Goal: Book appointment/travel/reservation

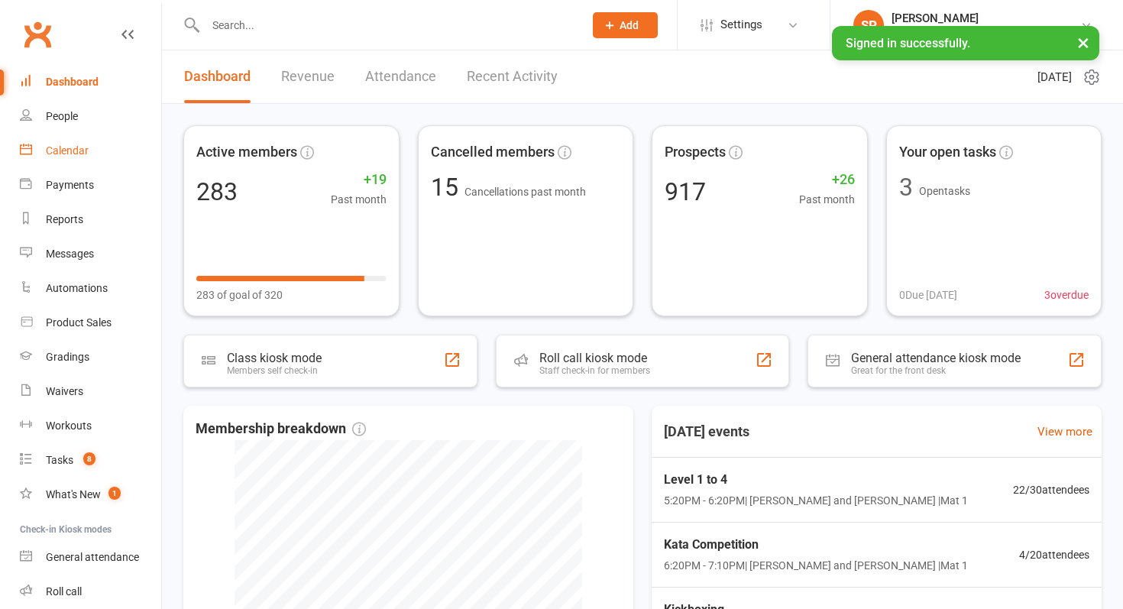
click at [60, 161] on link "Calendar" at bounding box center [90, 151] width 141 height 34
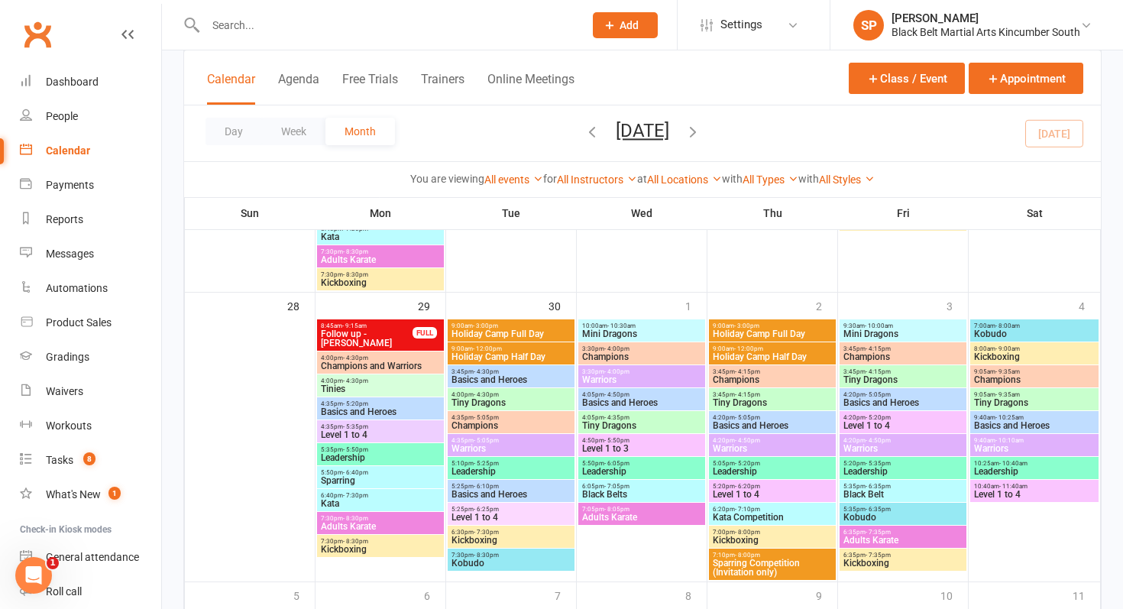
scroll to position [1368, 0]
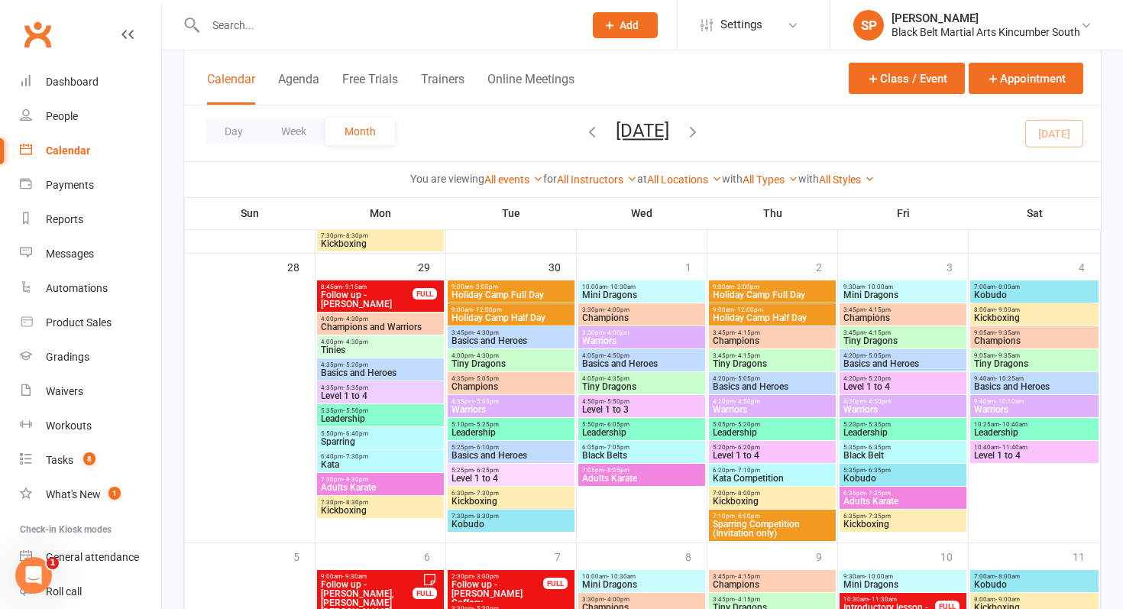
click at [762, 282] on div "9:00am - 3:00pm Holiday Camp Full Day" at bounding box center [772, 291] width 127 height 22
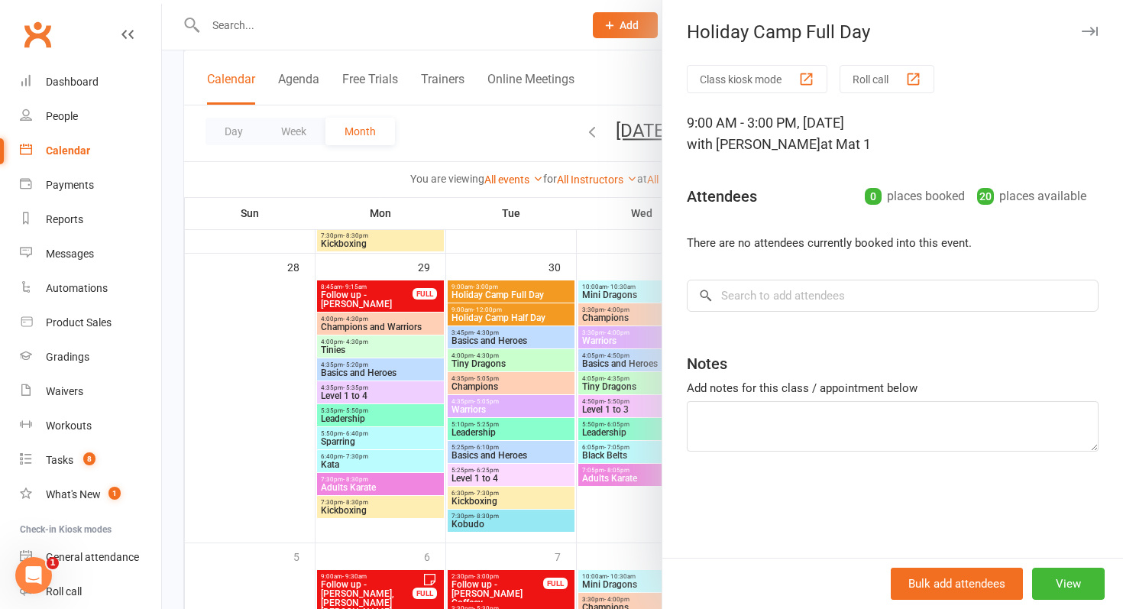
click at [442, 331] on div at bounding box center [642, 304] width 961 height 609
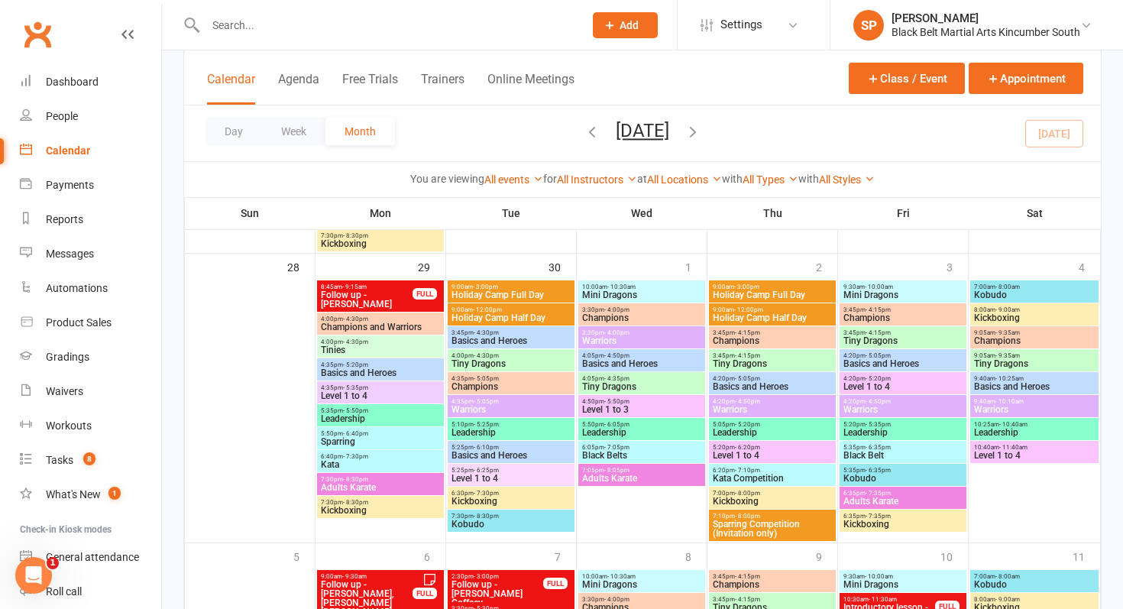
click at [487, 296] on span "Holiday Camp Full Day" at bounding box center [511, 294] width 121 height 9
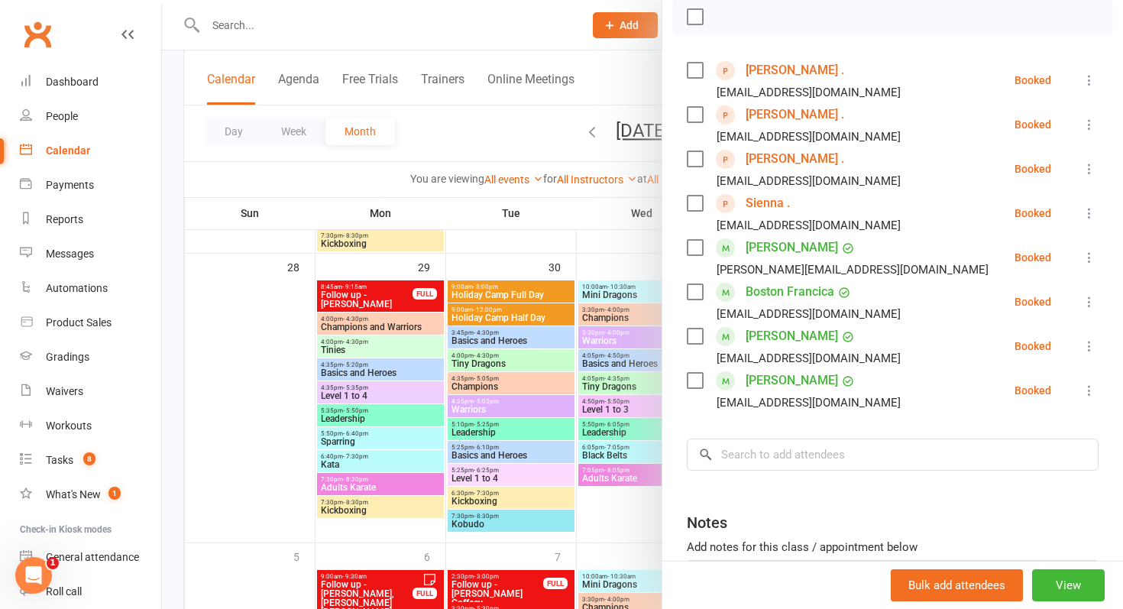
scroll to position [244, 0]
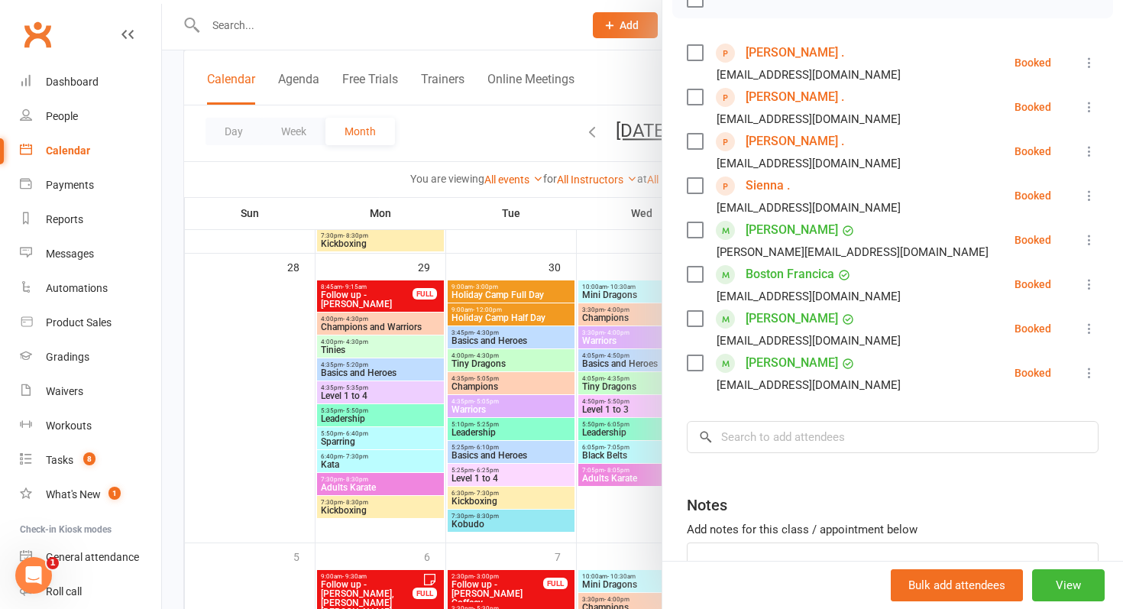
click at [564, 367] on div at bounding box center [642, 304] width 961 height 609
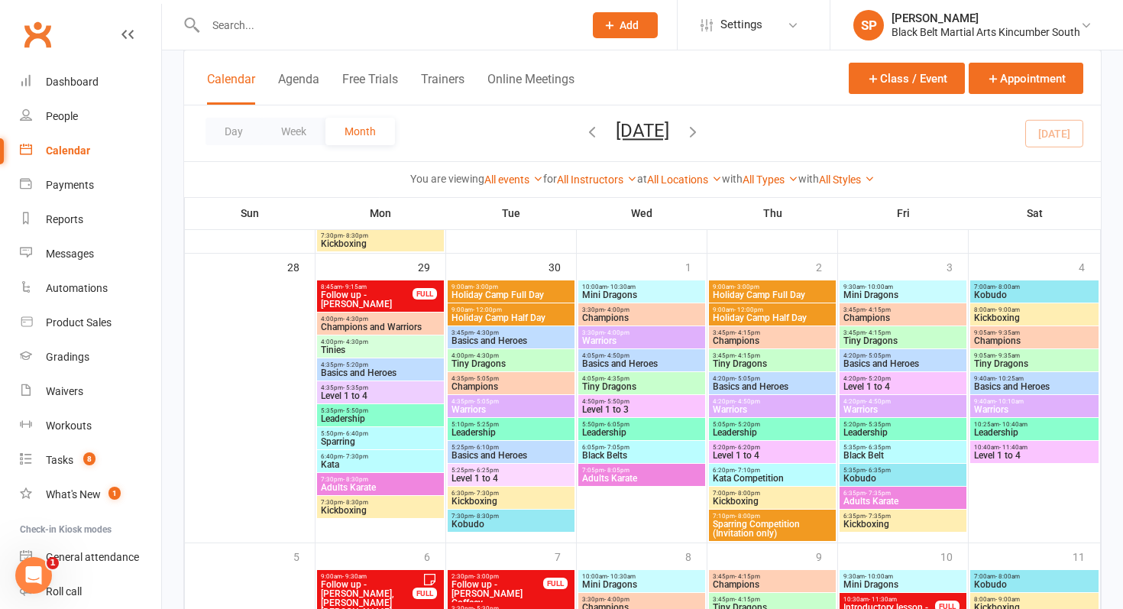
click at [731, 319] on span "Holiday Camp Half Day" at bounding box center [772, 317] width 121 height 9
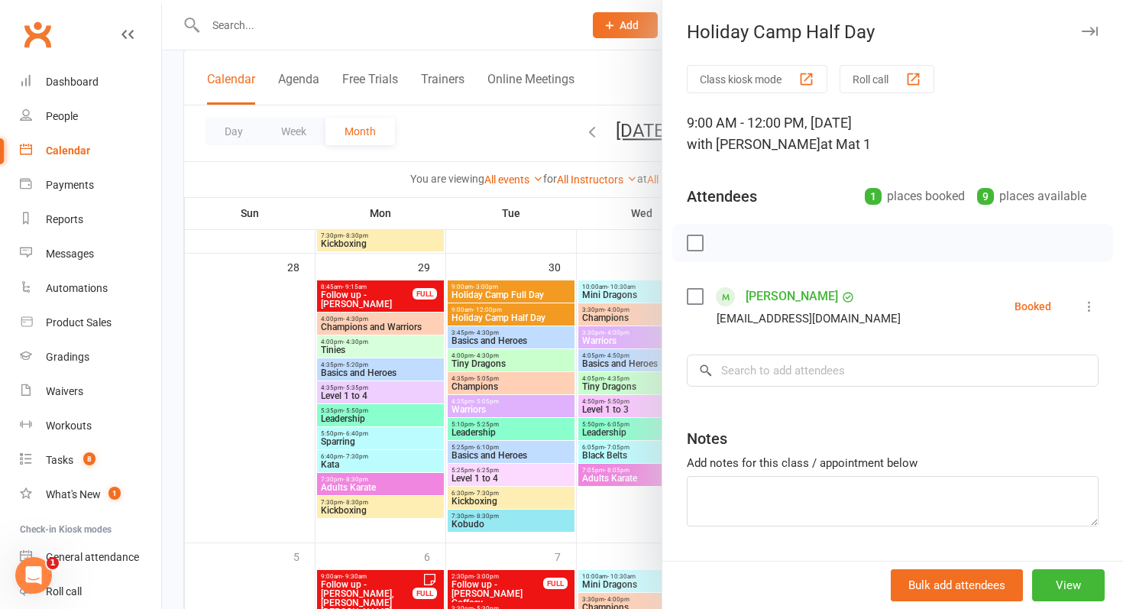
click at [464, 309] on div at bounding box center [642, 304] width 961 height 609
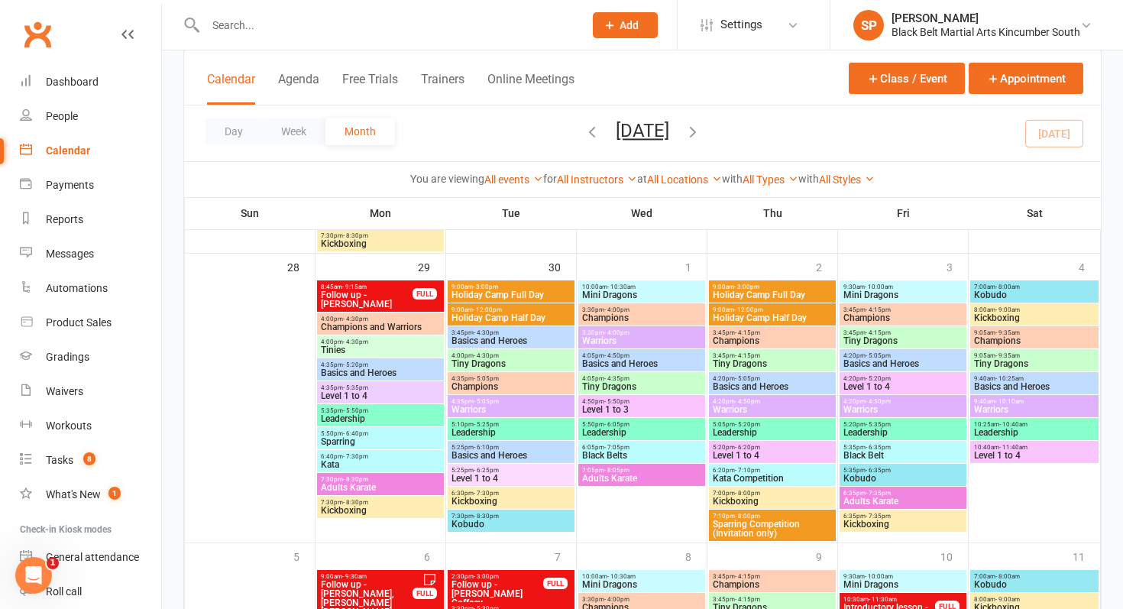
click at [465, 316] on span "Holiday Camp Half Day" at bounding box center [511, 317] width 121 height 9
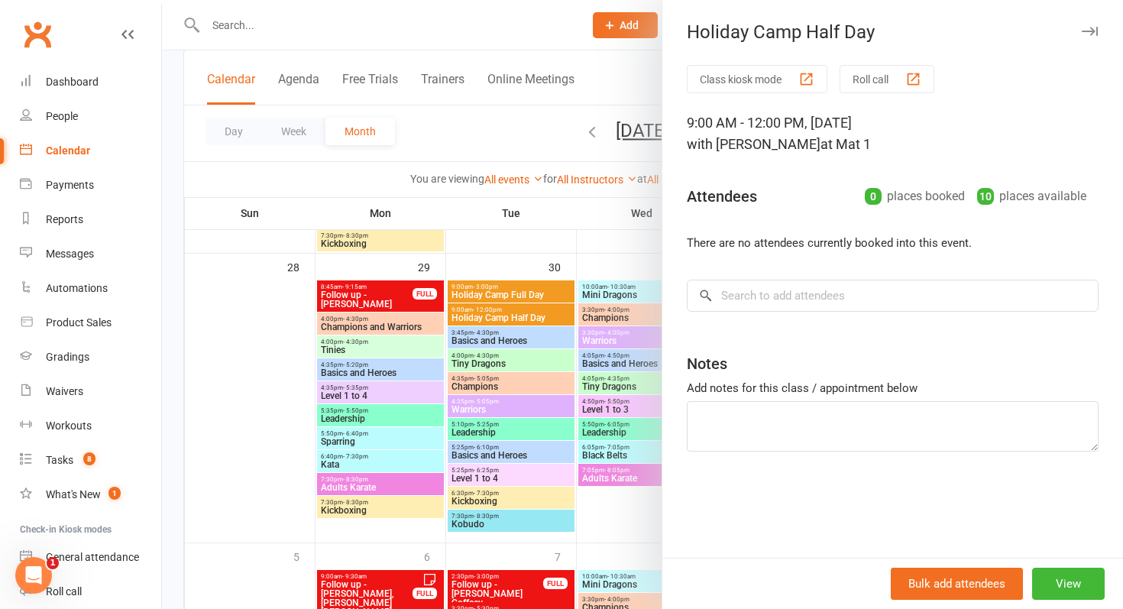
click at [465, 316] on div at bounding box center [642, 304] width 961 height 609
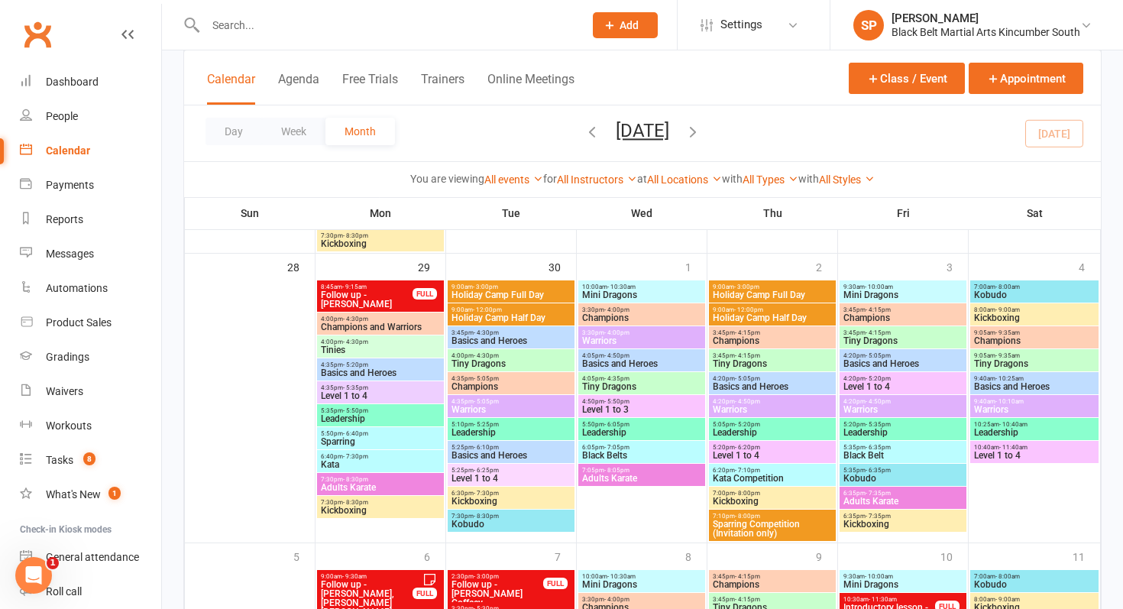
click at [333, 29] on input "text" at bounding box center [387, 25] width 372 height 21
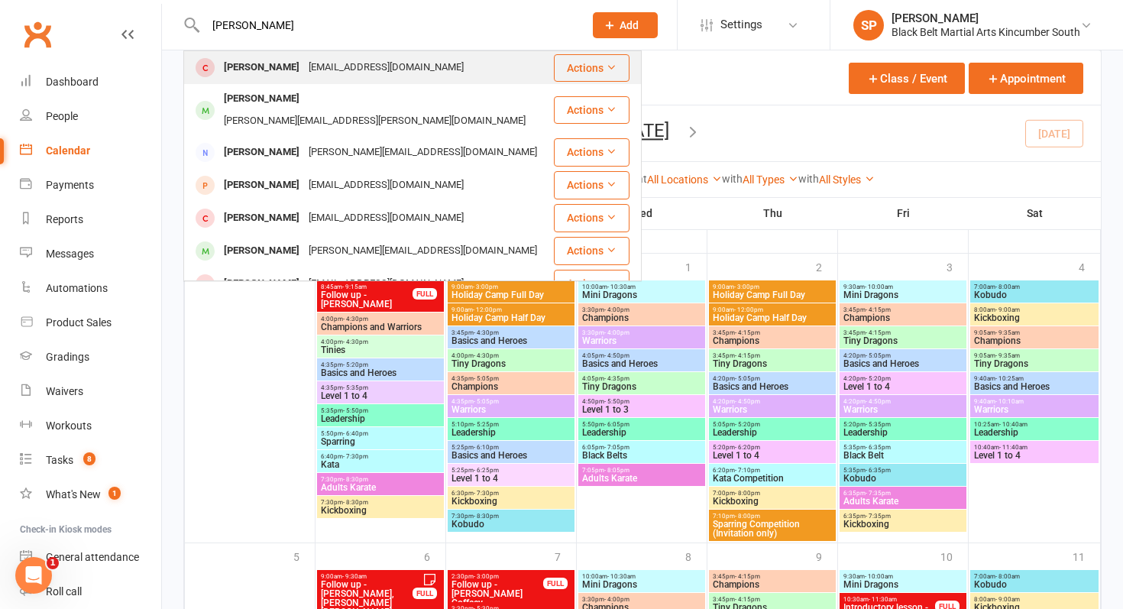
type input "lucas oliver"
click at [345, 71] on div "hollyaoliver@yahoo.com" at bounding box center [386, 68] width 164 height 22
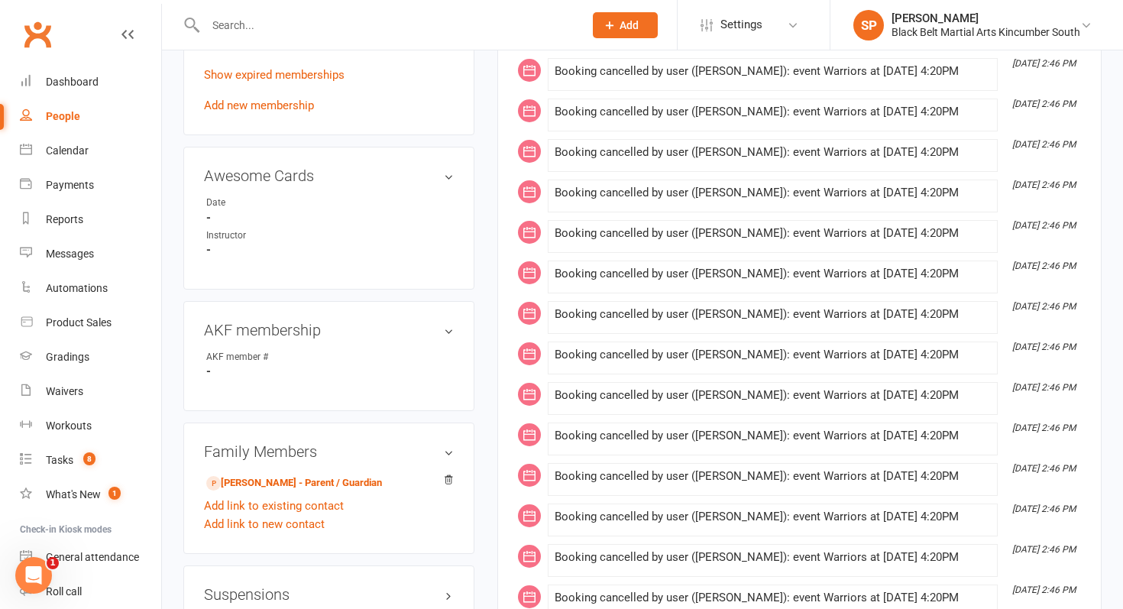
scroll to position [897, 0]
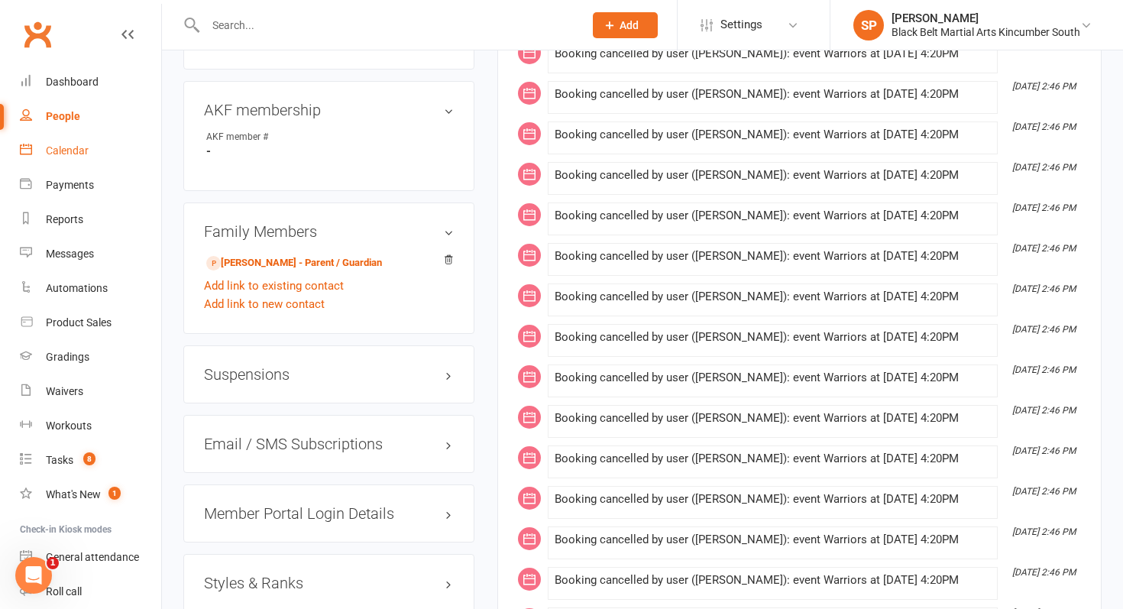
click at [79, 164] on link "Calendar" at bounding box center [90, 151] width 141 height 34
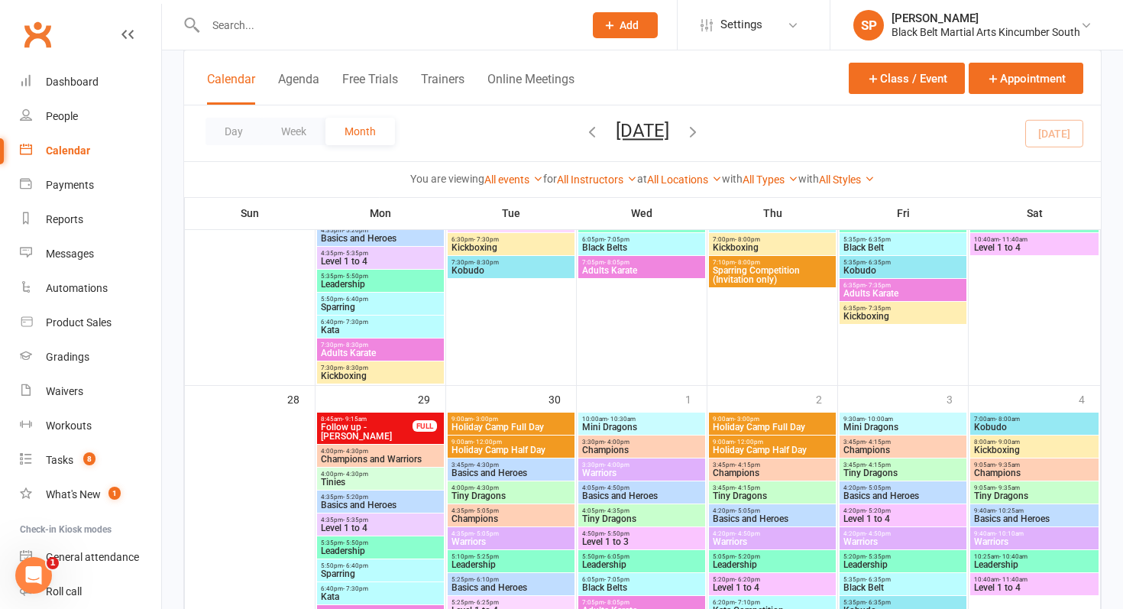
scroll to position [1245, 0]
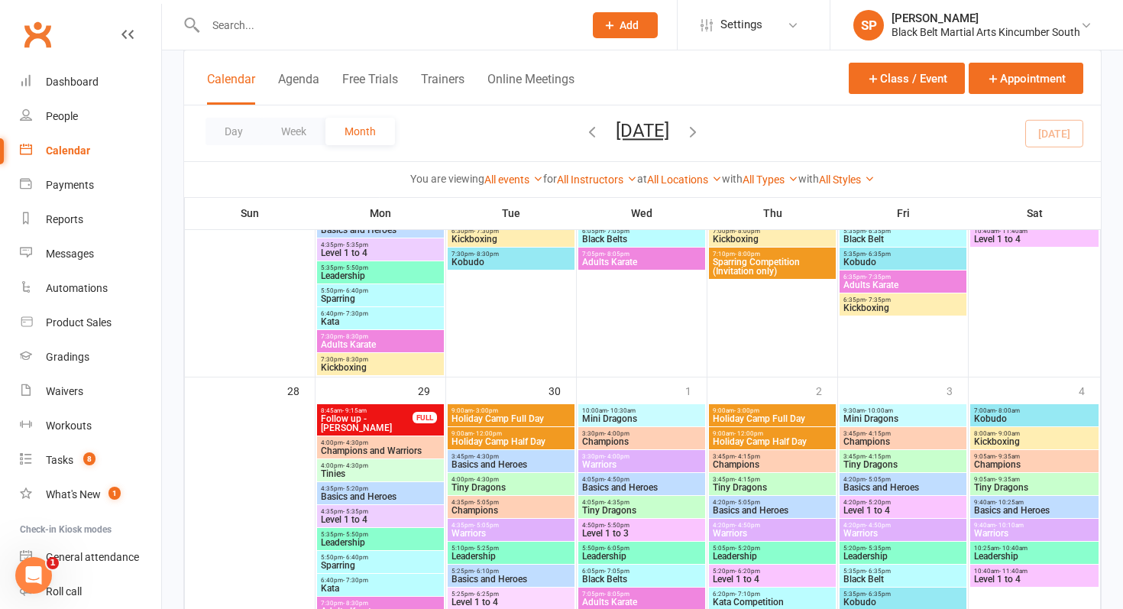
click at [740, 414] on span "Holiday Camp Full Day" at bounding box center [772, 418] width 121 height 9
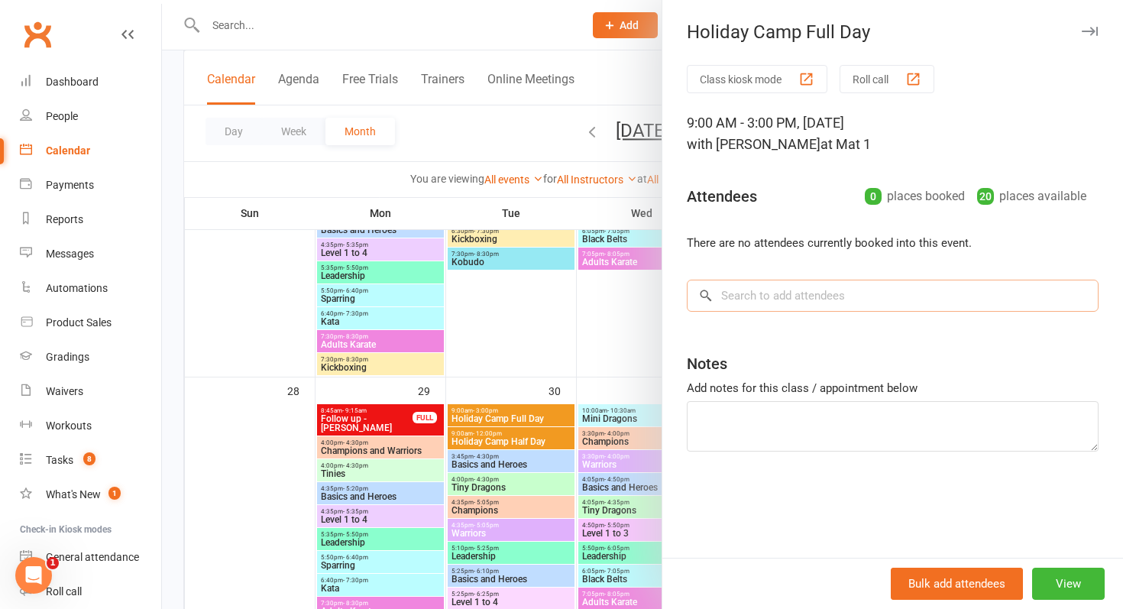
click at [778, 300] on input "search" at bounding box center [893, 296] width 412 height 32
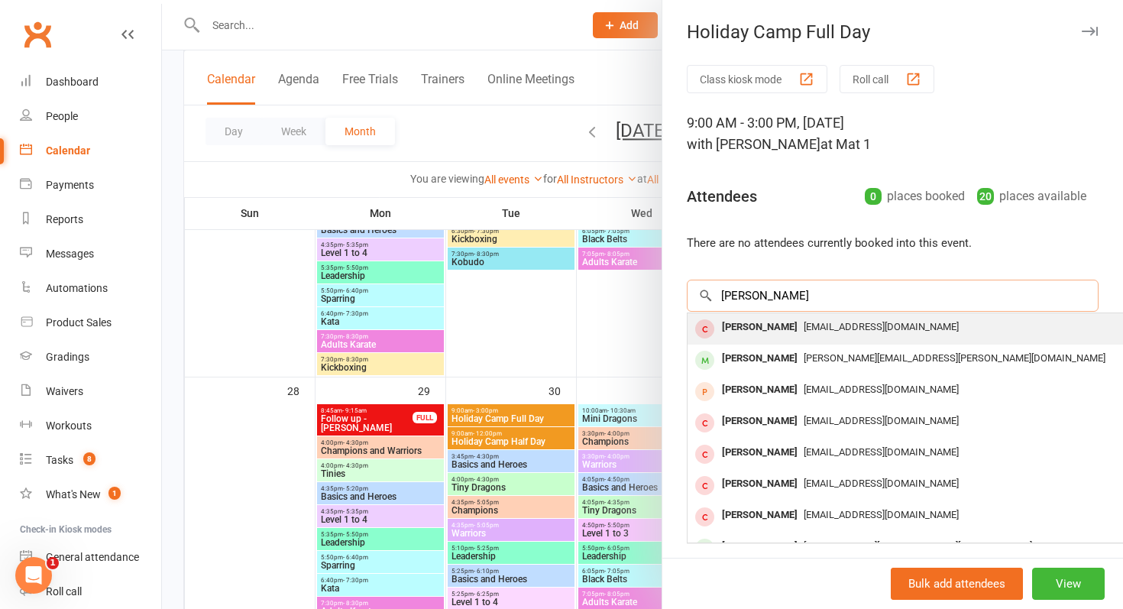
type input "Lucas oliver"
click at [766, 323] on div "Lucas Oliver" at bounding box center [760, 327] width 88 height 22
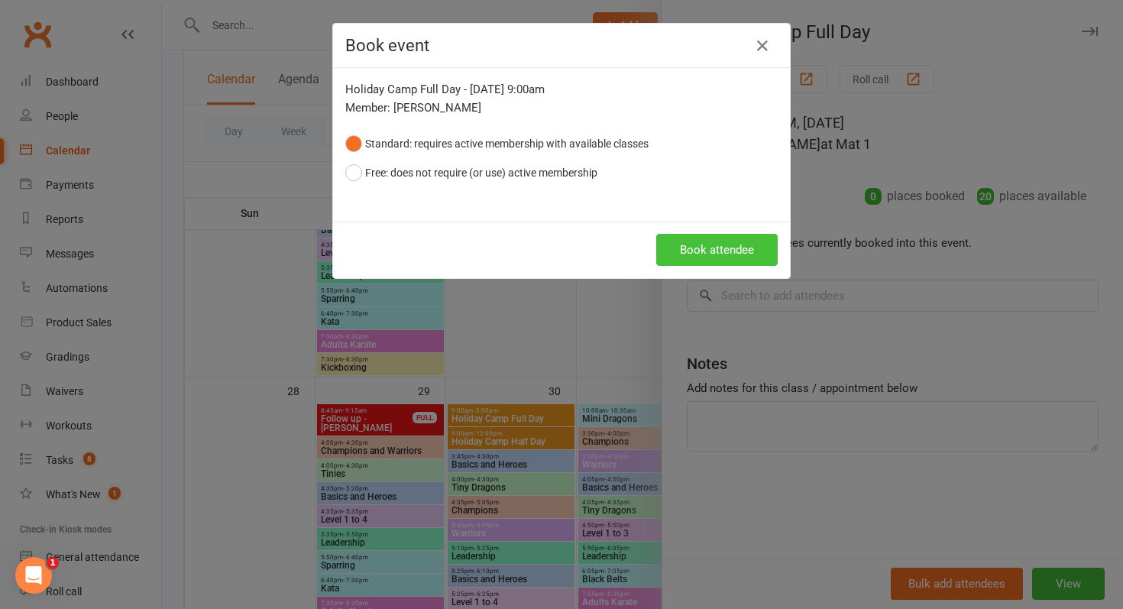
click at [731, 256] on button "Book attendee" at bounding box center [716, 250] width 121 height 32
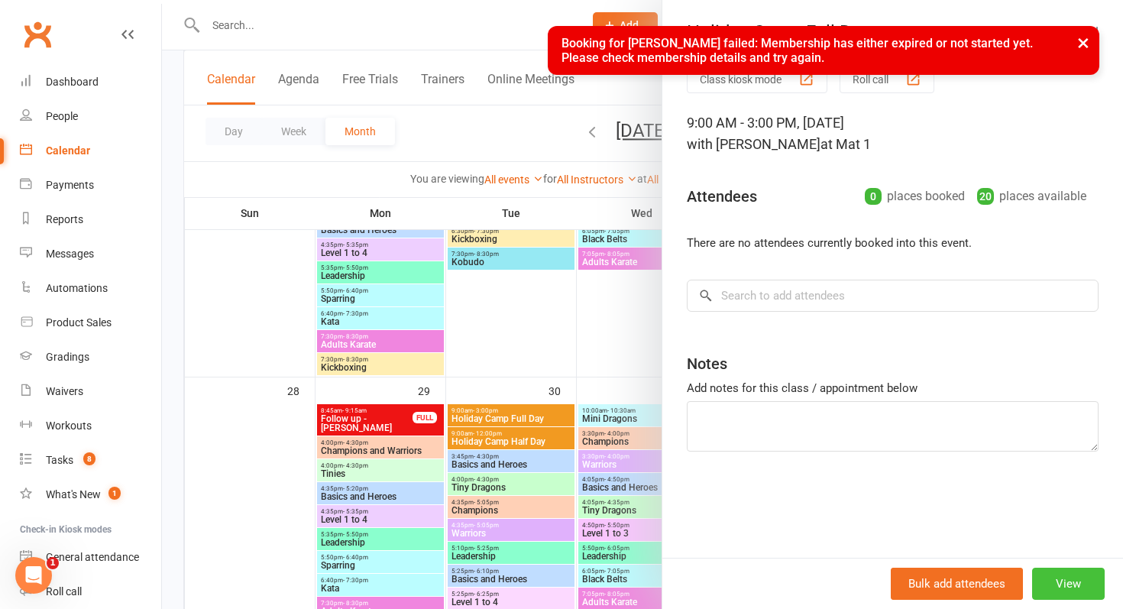
click at [1070, 581] on button "View" at bounding box center [1068, 584] width 73 height 32
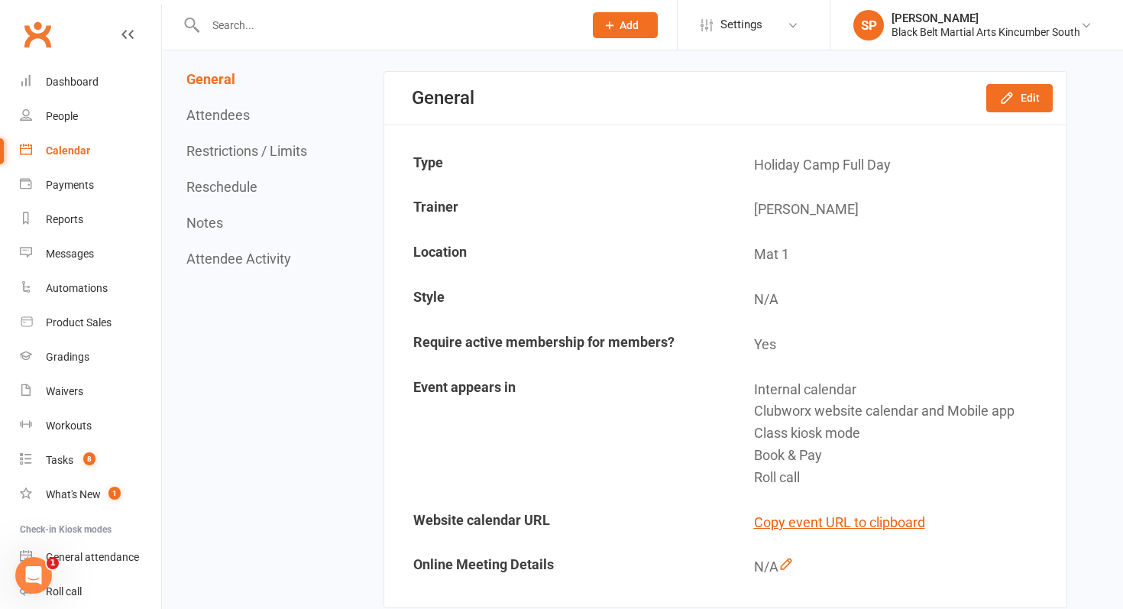
scroll to position [131, 0]
click at [1007, 99] on icon "button" at bounding box center [1006, 96] width 15 height 15
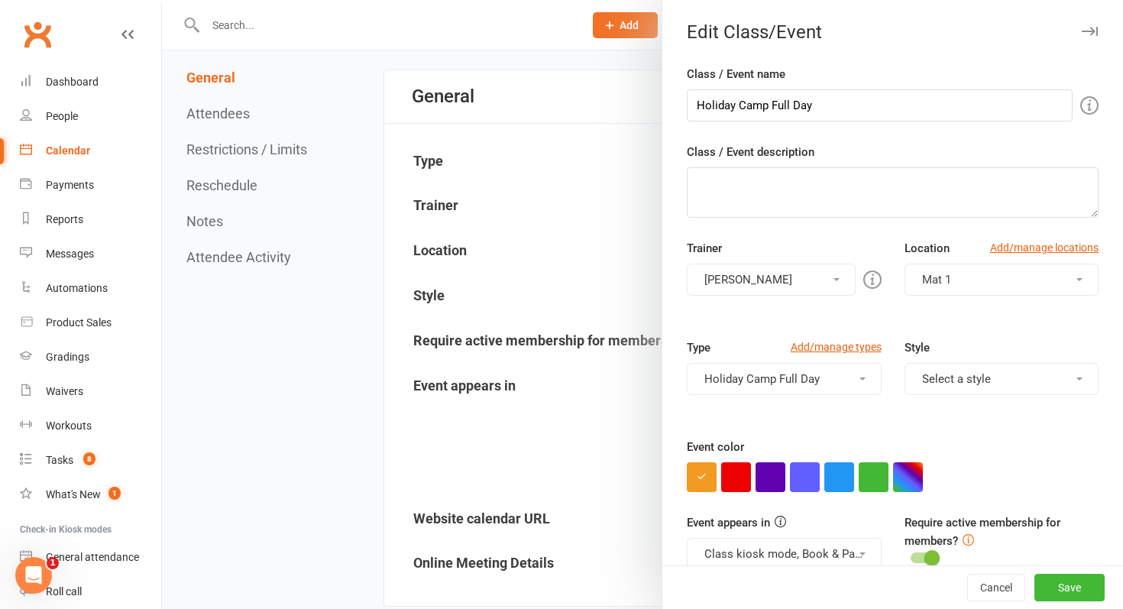
scroll to position [26, 0]
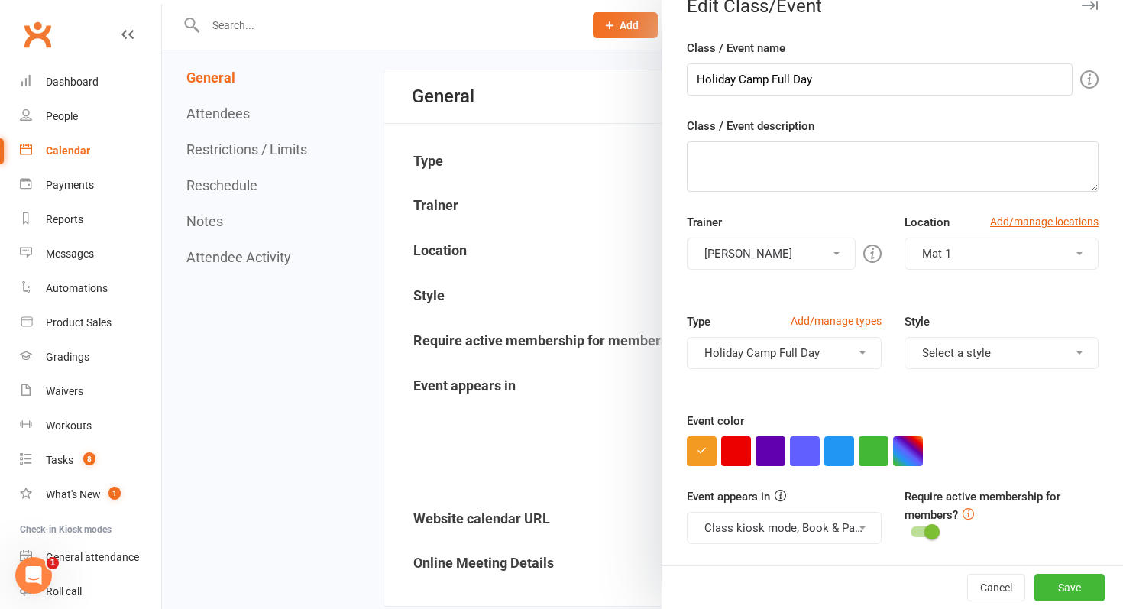
click at [924, 536] on div at bounding box center [924, 531] width 26 height 11
click at [911, 529] on input "checkbox" at bounding box center [911, 529] width 0 height 0
click at [1055, 581] on button "Save" at bounding box center [1069, 588] width 70 height 28
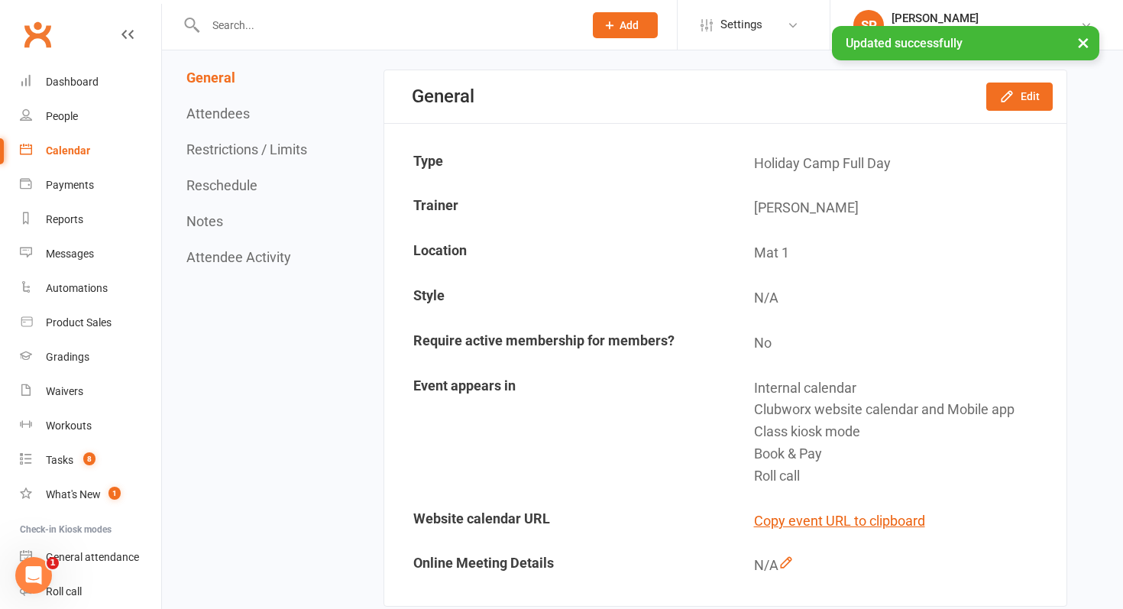
click at [82, 145] on div "Calendar" at bounding box center [68, 150] width 44 height 12
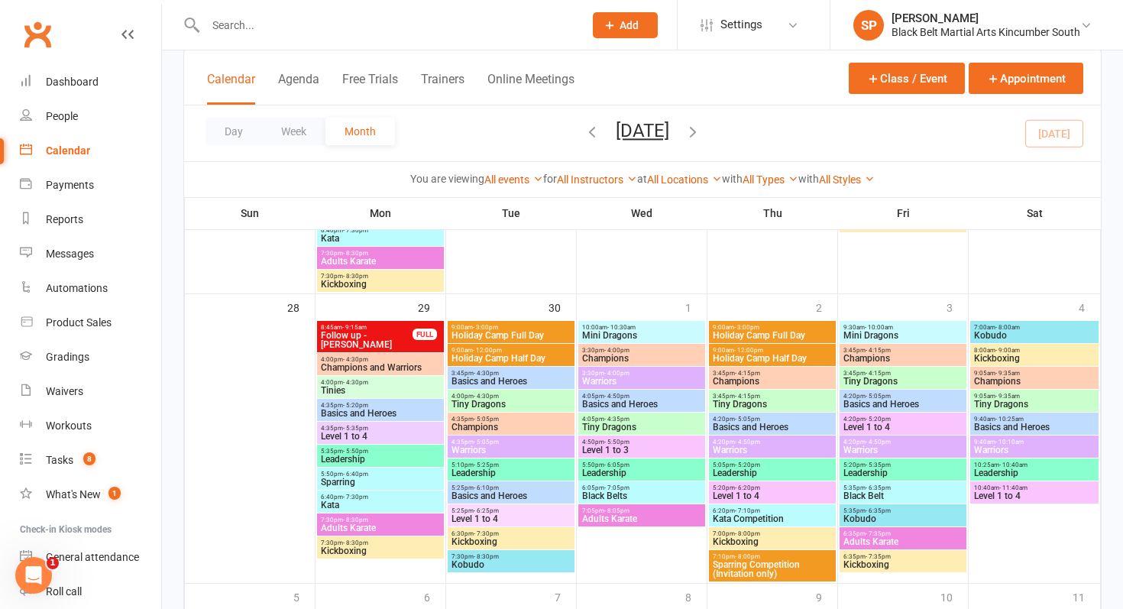
scroll to position [1351, 0]
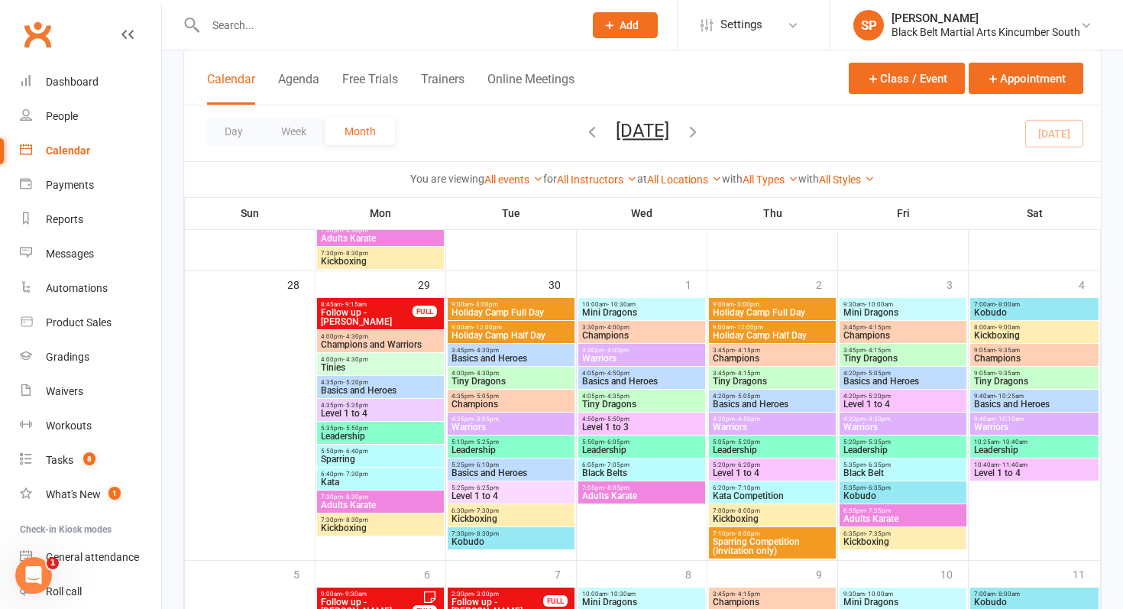
click at [761, 305] on span "9:00am - 3:00pm" at bounding box center [772, 304] width 121 height 7
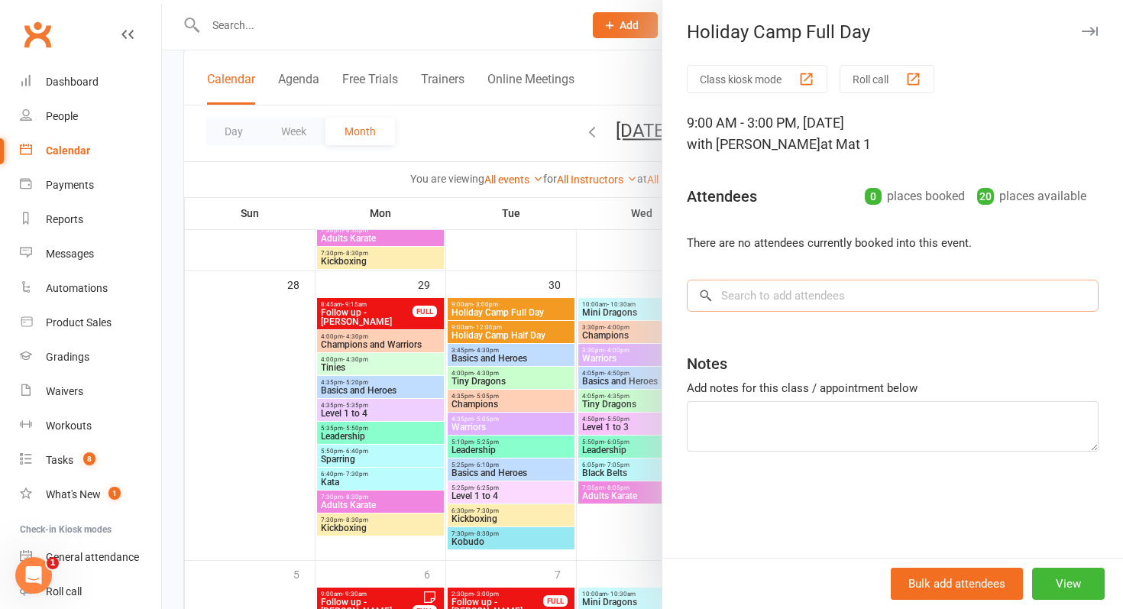
click at [755, 296] on input "search" at bounding box center [893, 296] width 412 height 32
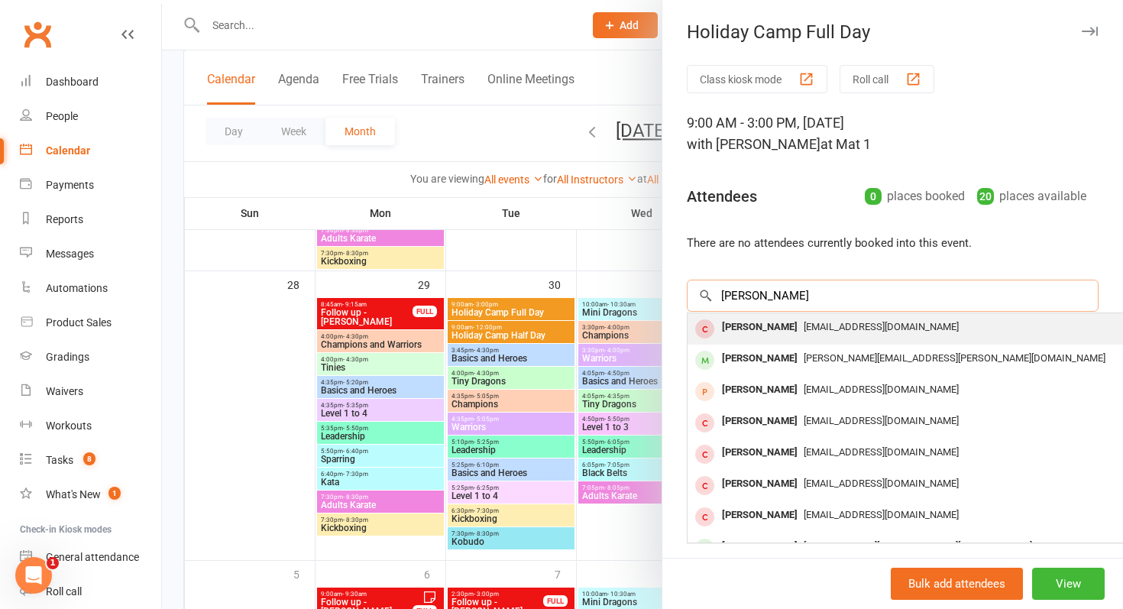
type input "lucas oliver"
click at [752, 325] on div "Lucas Oliver" at bounding box center [760, 327] width 88 height 22
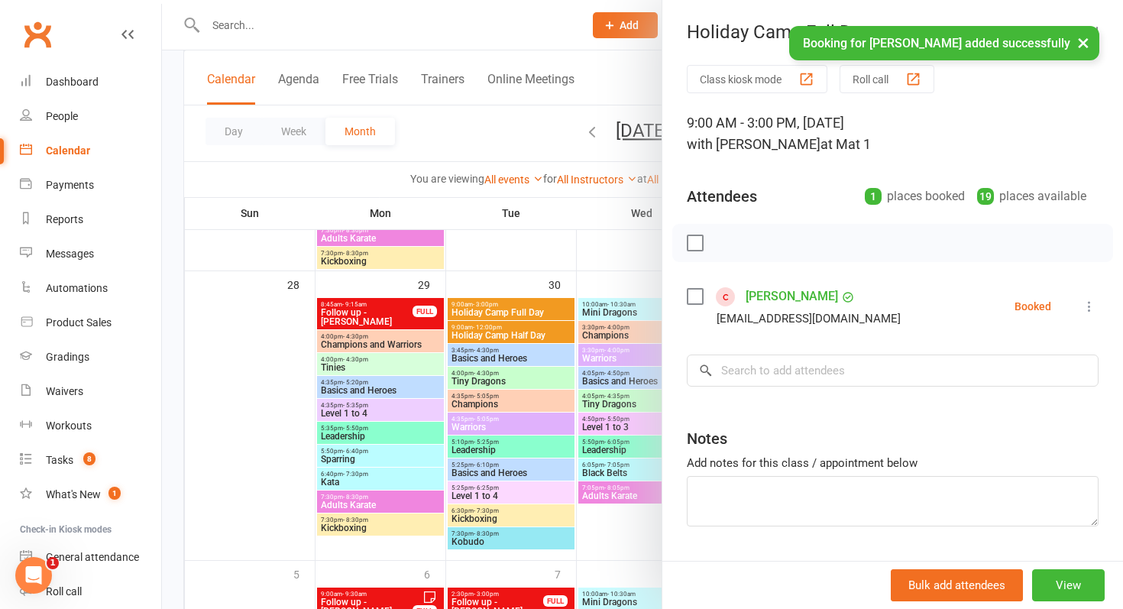
click at [775, 306] on link "Lucas Oliver" at bounding box center [792, 296] width 92 height 24
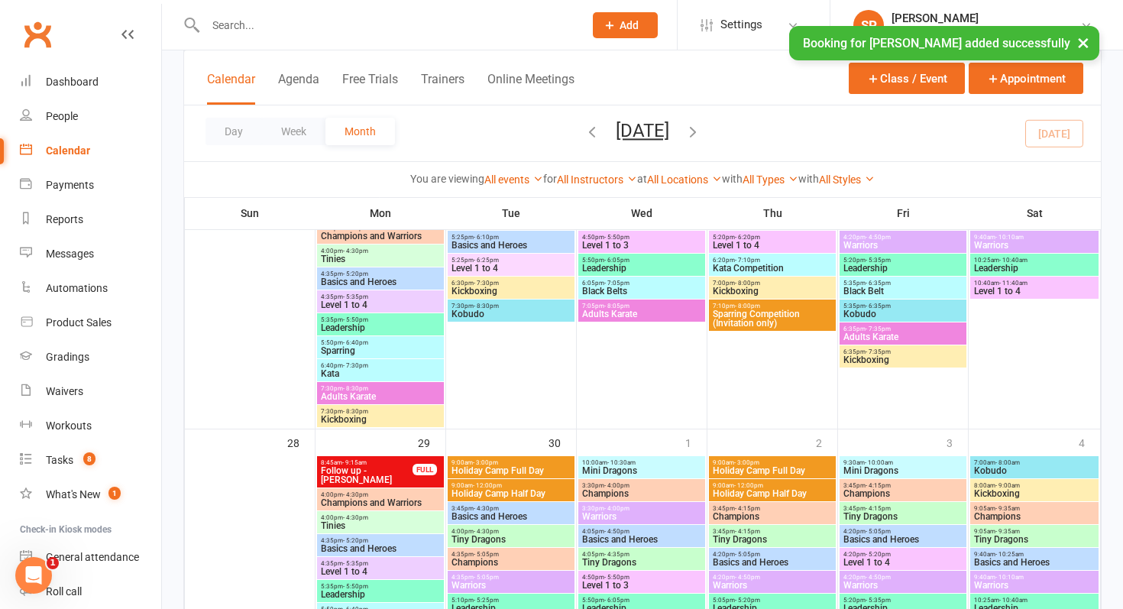
scroll to position [1225, 0]
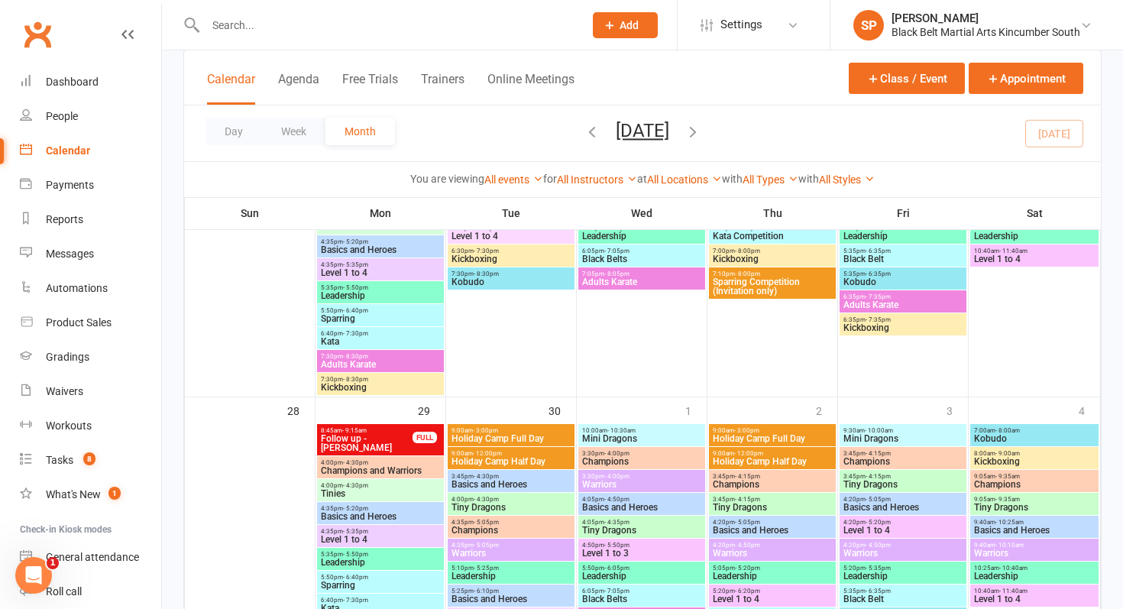
click at [762, 429] on span "9:00am - 3:00pm" at bounding box center [772, 430] width 121 height 7
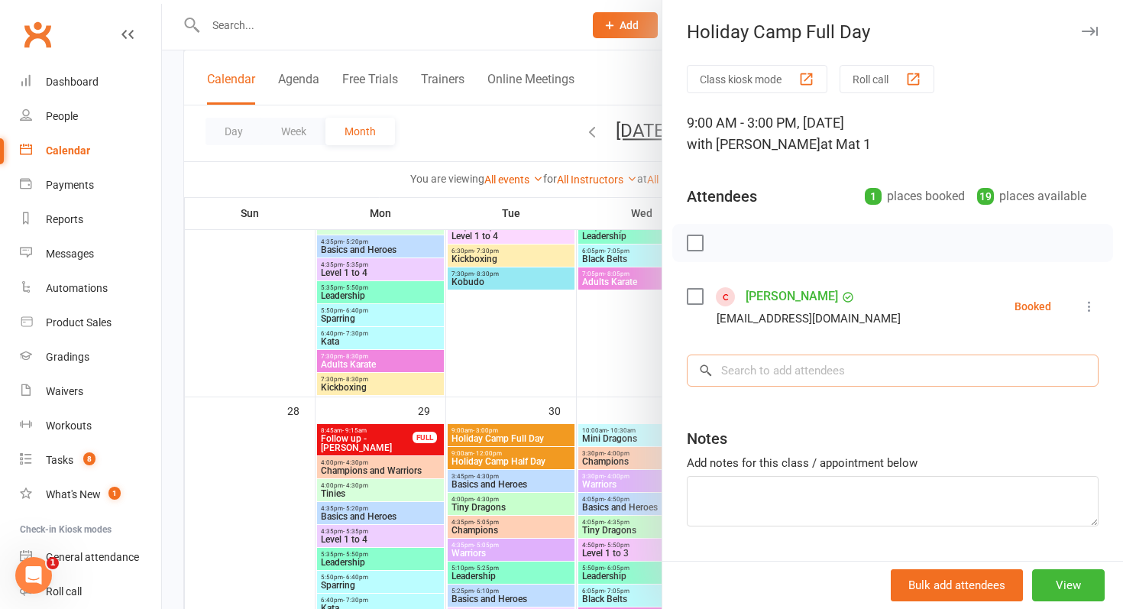
click at [785, 369] on input "search" at bounding box center [893, 370] width 412 height 32
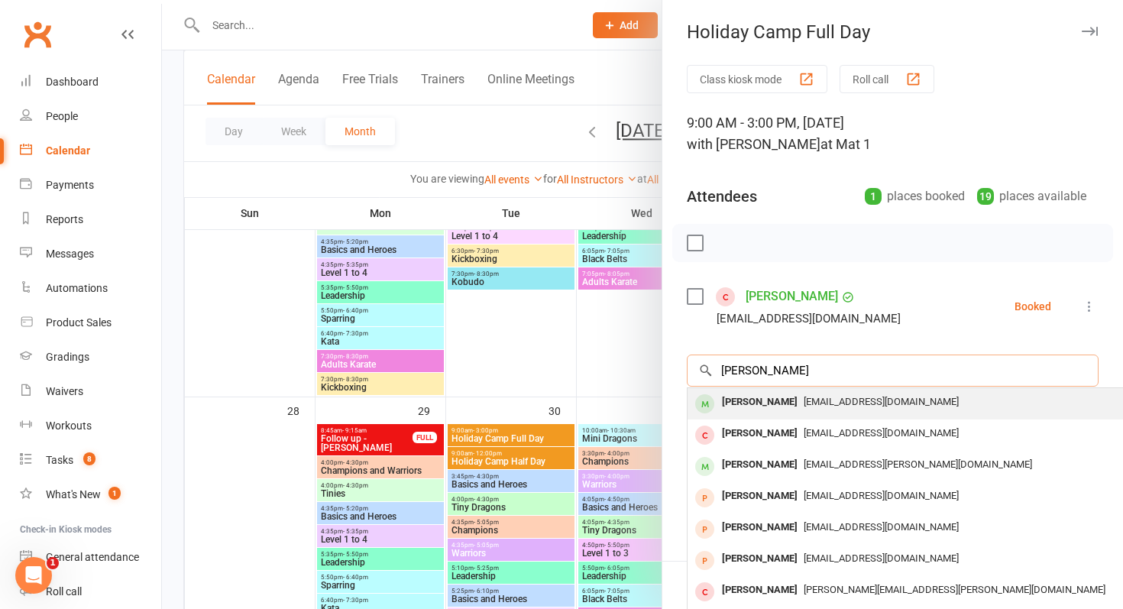
type input "jack boothm"
click at [804, 403] on span "jonitac@gmail.com" at bounding box center [881, 401] width 155 height 11
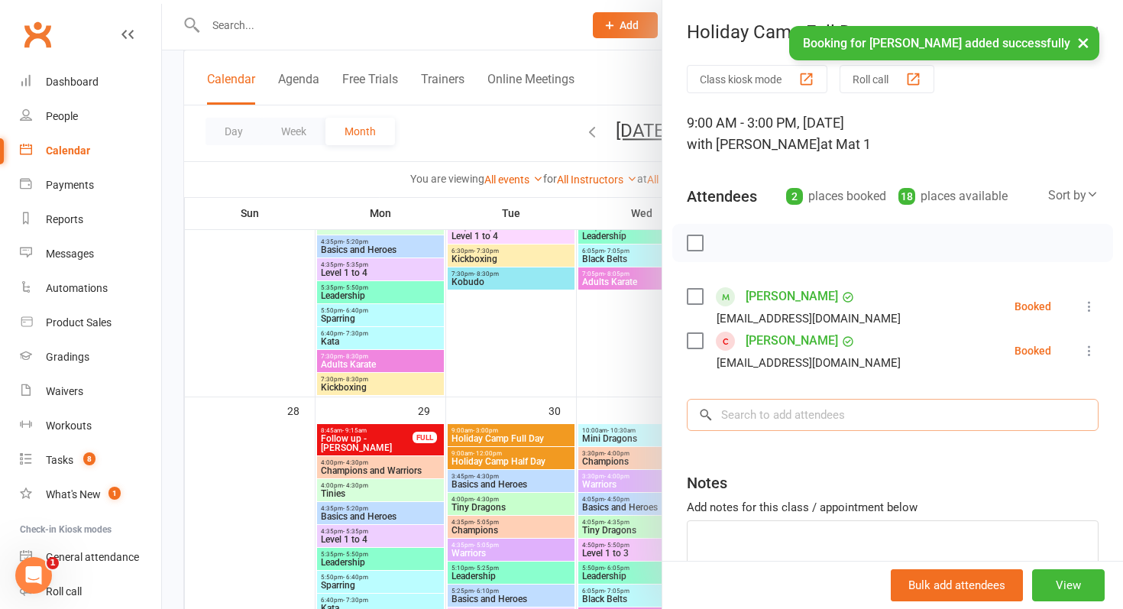
click at [799, 403] on input "search" at bounding box center [893, 415] width 412 height 32
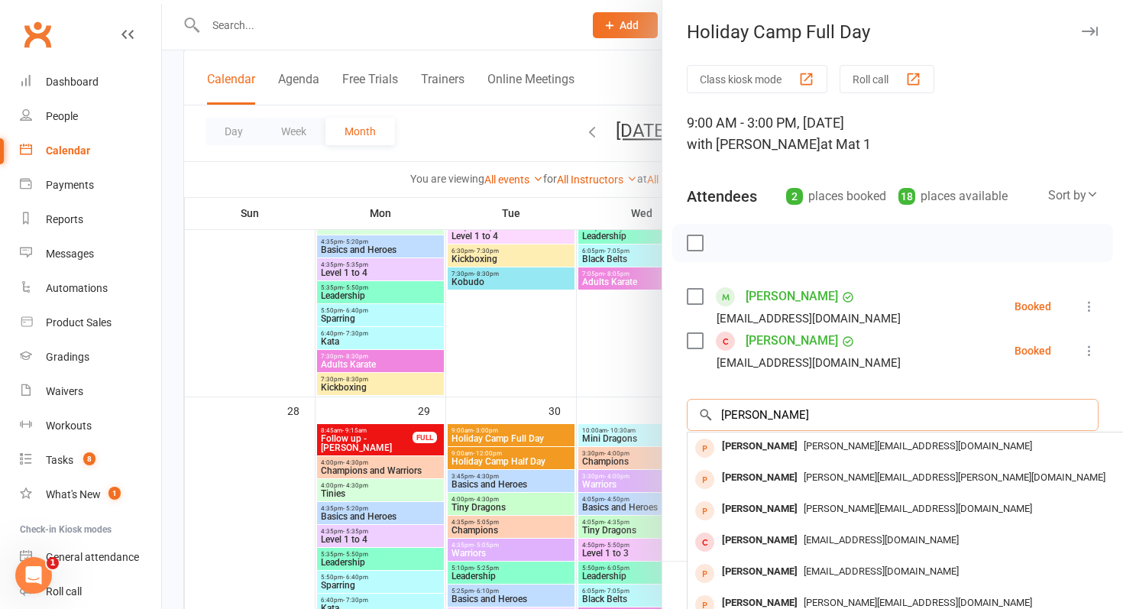
type input "hugo bennet"
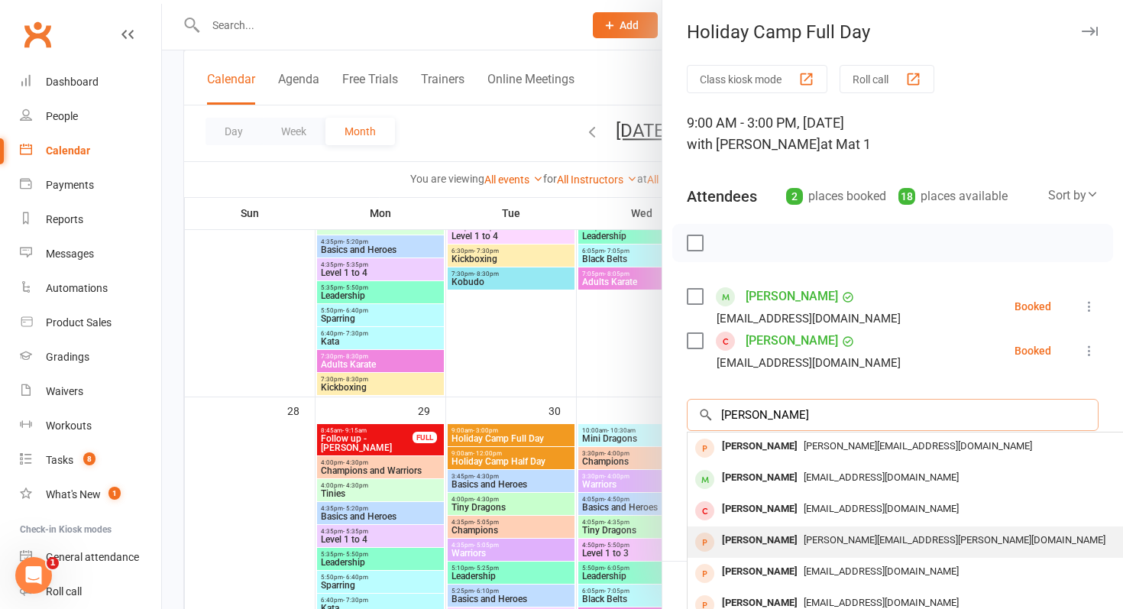
type input "hugo"
click at [886, 533] on div "sarah.g.bennett@outlook.com" at bounding box center [916, 540] width 445 height 22
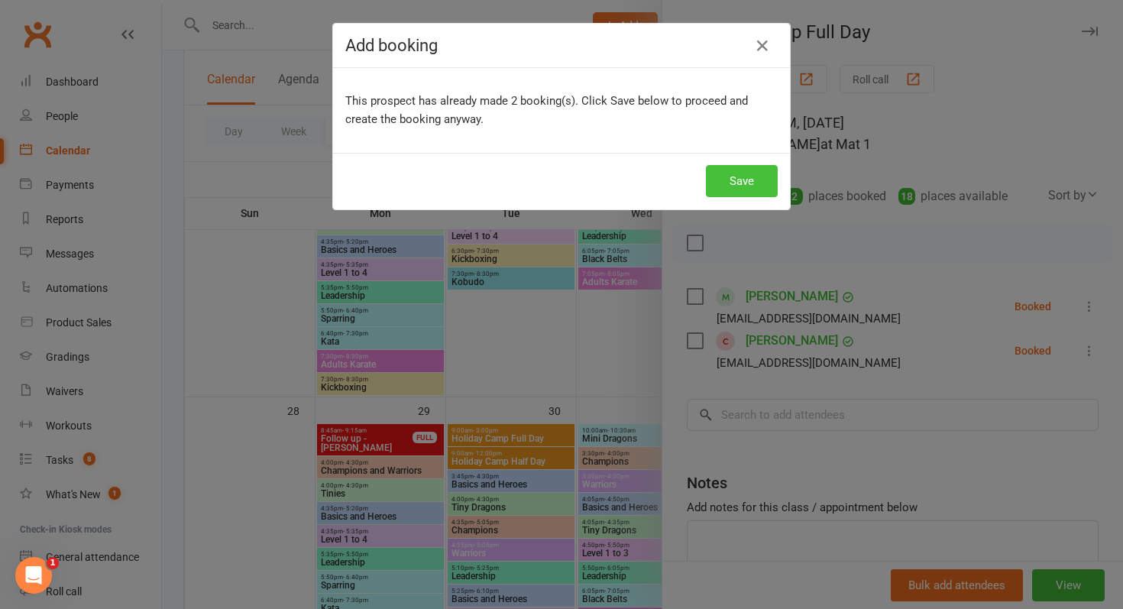
click at [741, 176] on button "Save" at bounding box center [742, 181] width 72 height 32
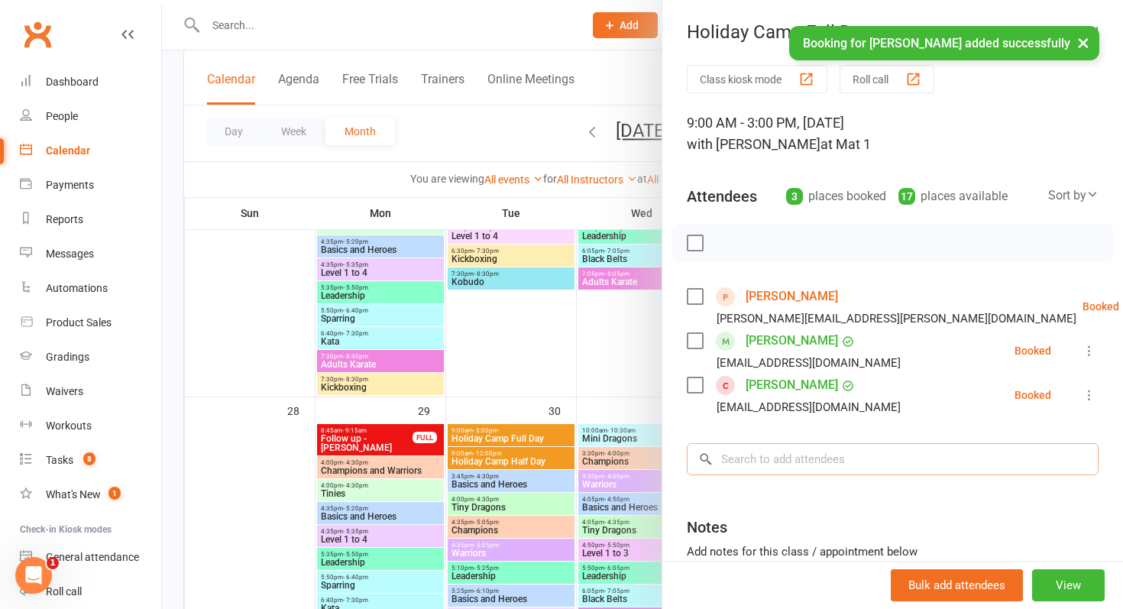
click at [816, 448] on input "search" at bounding box center [893, 459] width 412 height 32
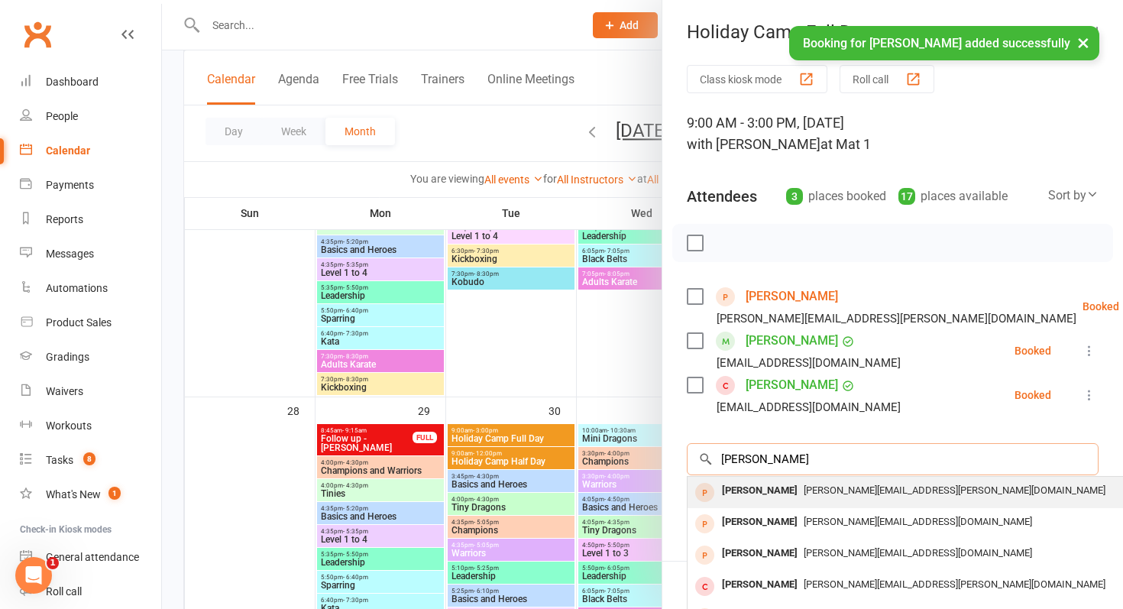
type input "oliver bennet"
click at [820, 490] on span "sarah.g.bennett@outlook.com" at bounding box center [955, 489] width 302 height 11
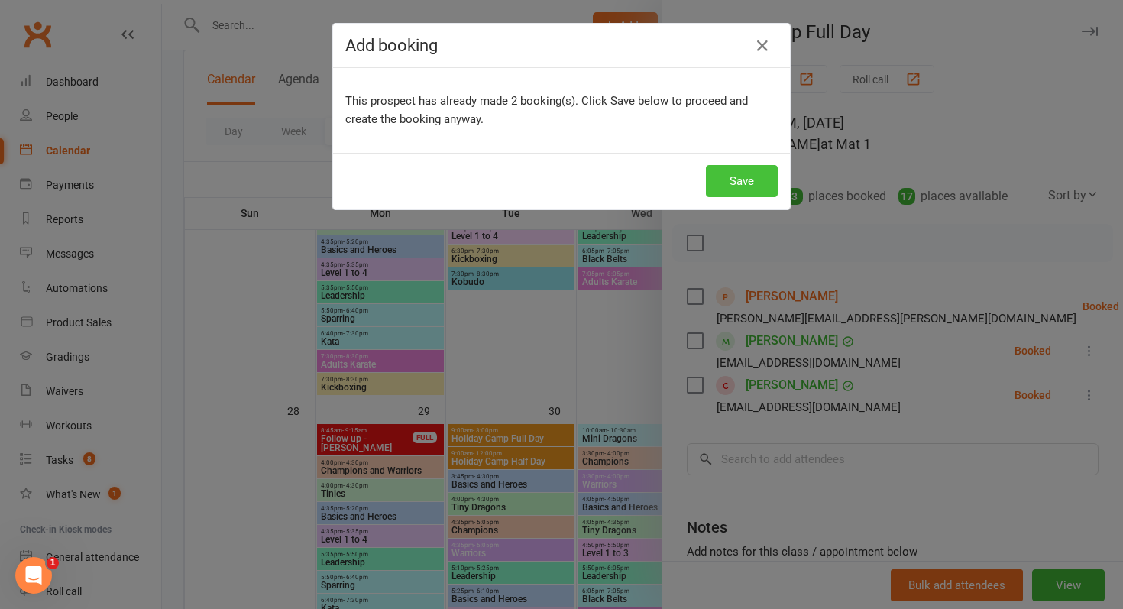
click at [757, 174] on button "Save" at bounding box center [742, 181] width 72 height 32
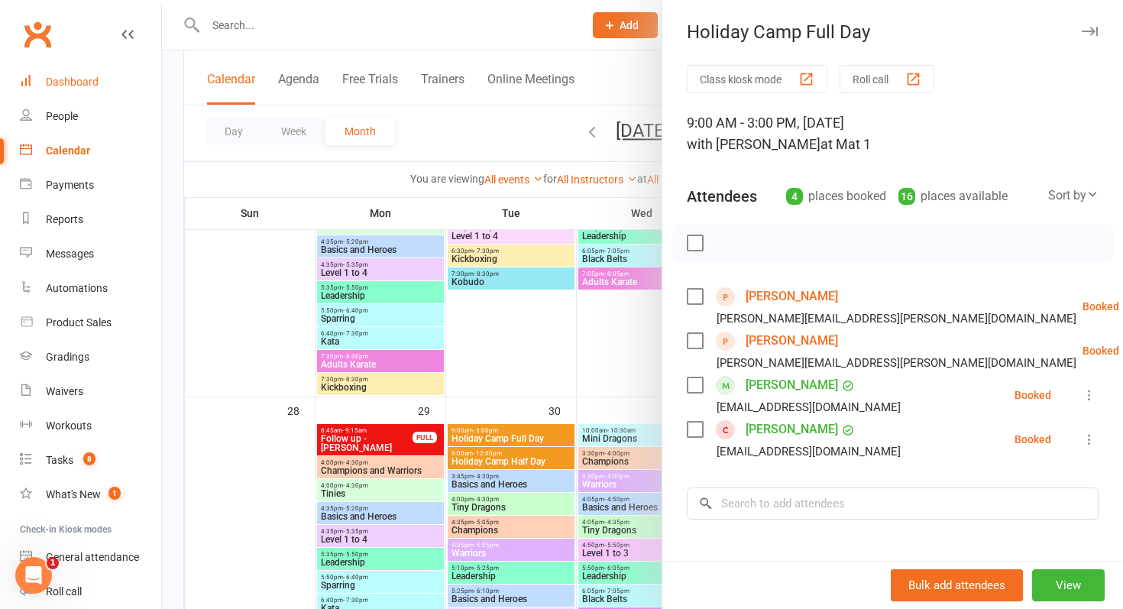
click at [143, 95] on link "Dashboard" at bounding box center [90, 82] width 141 height 34
